Goal: Information Seeking & Learning: Check status

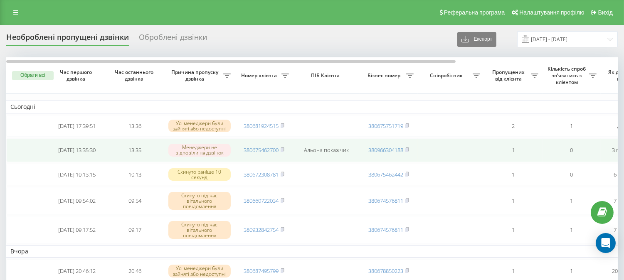
drag, startPoint x: 403, startPoint y: 158, endPoint x: 118, endPoint y: 144, distance: 285.7
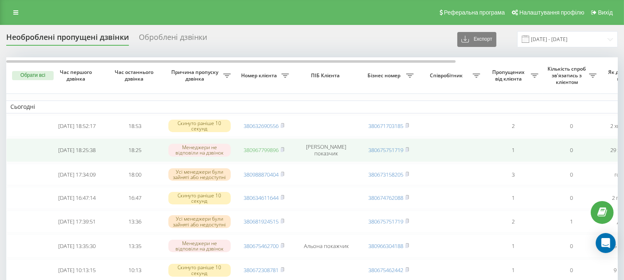
click at [262, 153] on link "380967799896" at bounding box center [261, 149] width 35 height 7
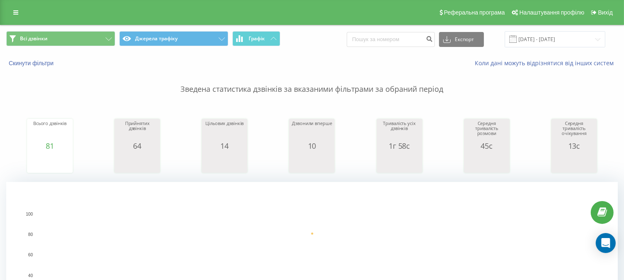
drag, startPoint x: 420, startPoint y: 5, endPoint x: 418, endPoint y: 0, distance: 5.4
click at [420, 5] on div "Реферальна програма Налаштування профілю Вихід" at bounding box center [312, 12] width 624 height 25
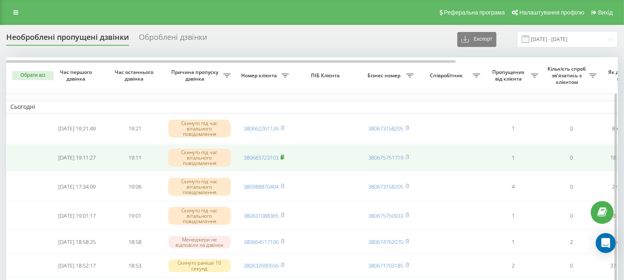
click at [283, 156] on rect at bounding box center [282, 158] width 2 height 4
